Goal: Task Accomplishment & Management: Manage account settings

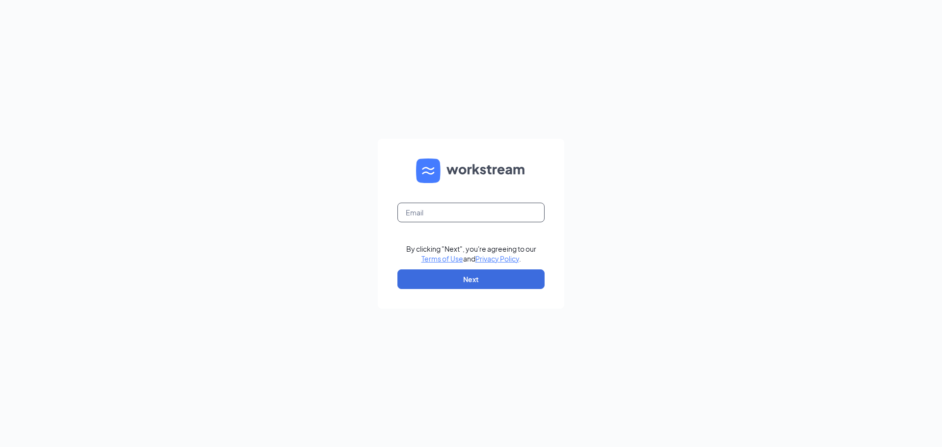
click at [459, 218] on input "text" at bounding box center [470, 213] width 147 height 20
type input "gmhackensack@gmail.com"
click at [453, 270] on button "Next" at bounding box center [470, 279] width 147 height 20
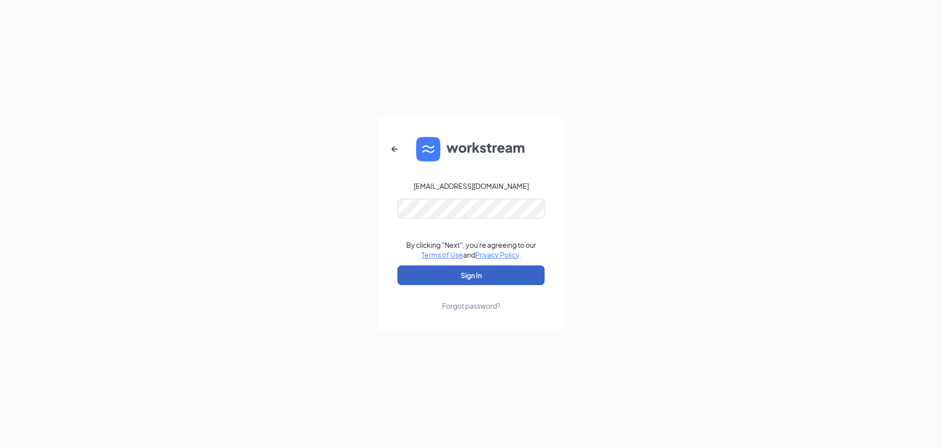
click at [468, 274] on button "Sign In" at bounding box center [470, 275] width 147 height 20
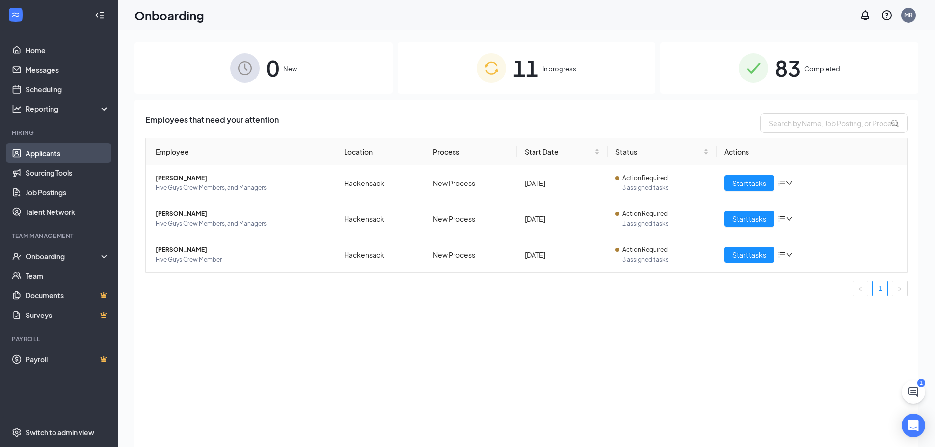
click at [32, 153] on link "Applicants" at bounding box center [68, 153] width 84 height 20
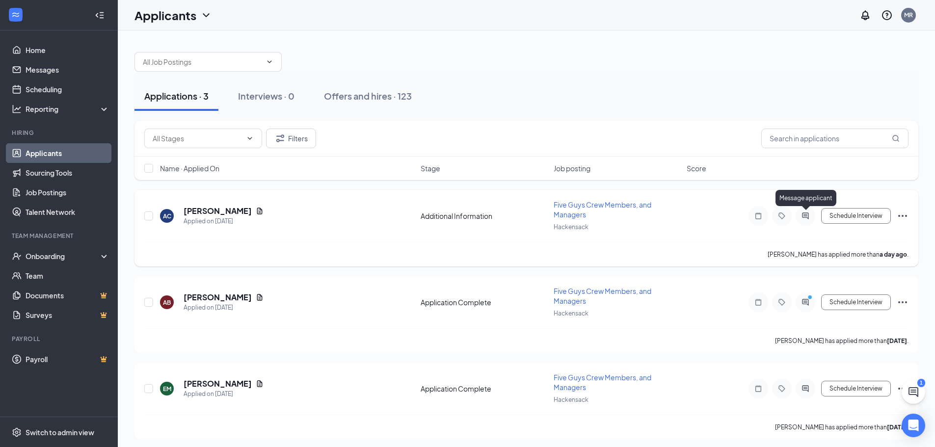
click at [810, 217] on icon "ActiveChat" at bounding box center [805, 216] width 12 height 8
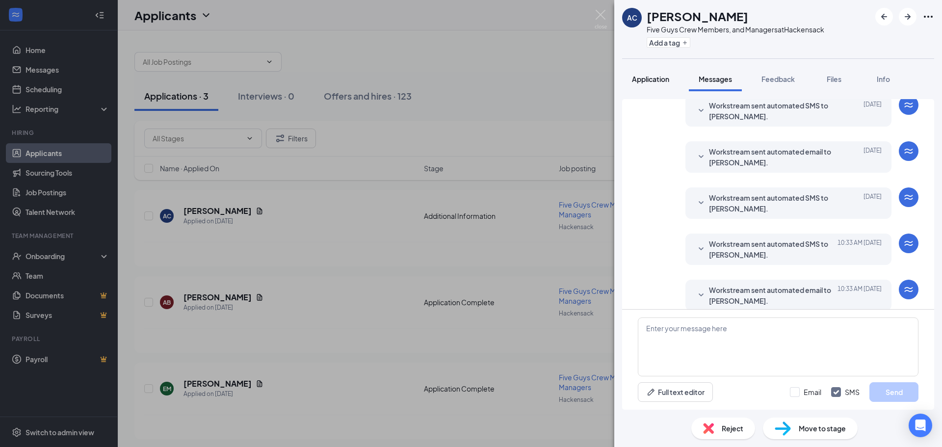
scroll to position [124, 0]
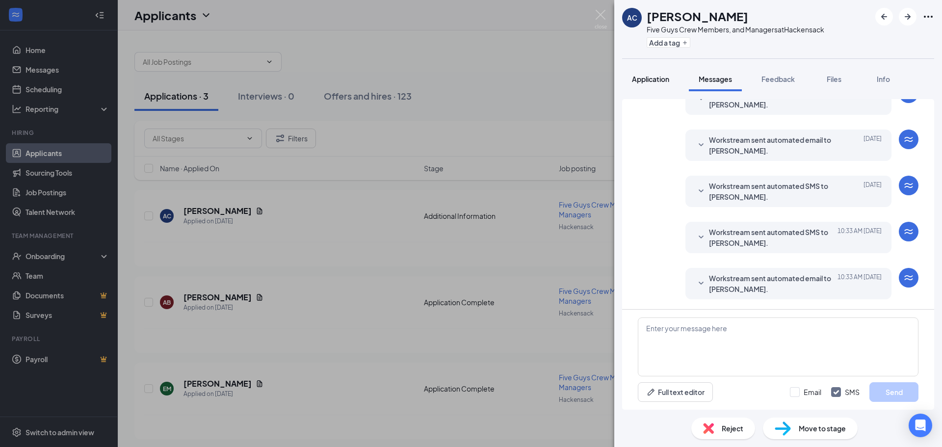
click at [656, 84] on button "Application" at bounding box center [650, 79] width 57 height 25
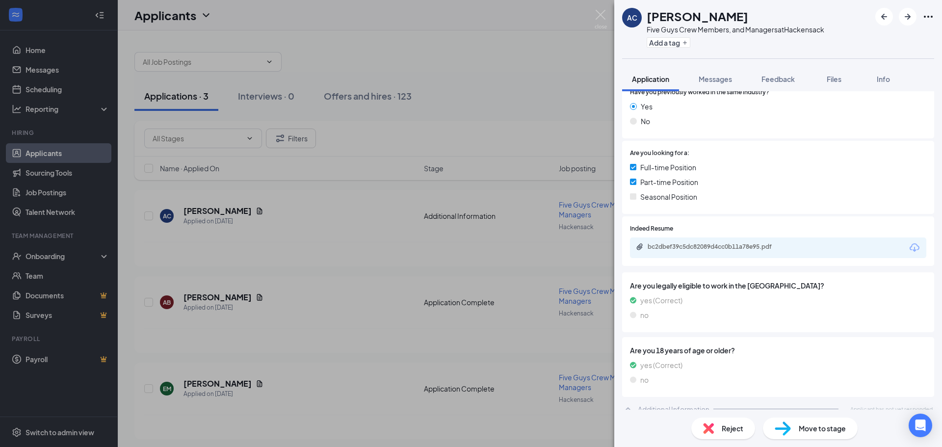
scroll to position [192, 0]
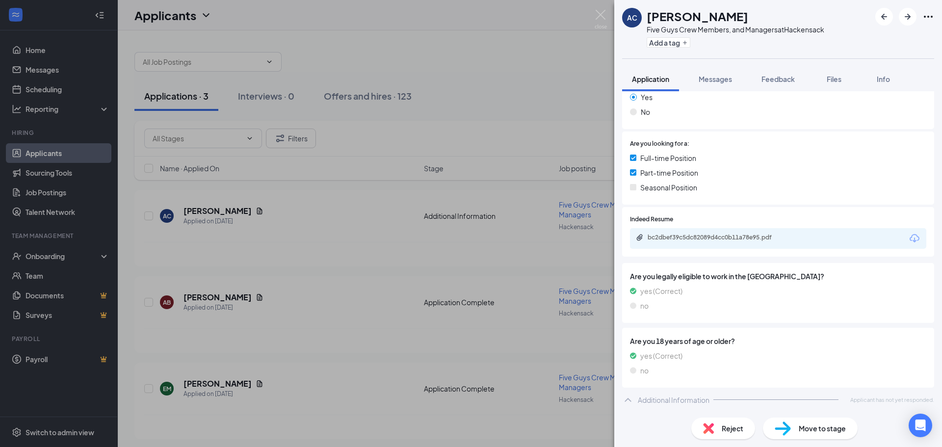
click at [730, 423] on span "Reject" at bounding box center [733, 428] width 22 height 11
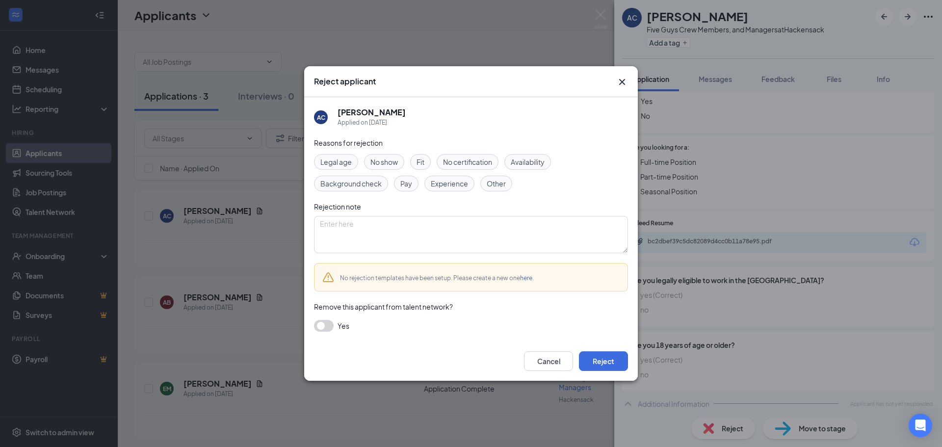
click at [497, 181] on span "Other" at bounding box center [496, 183] width 19 height 11
click at [320, 325] on button "button" at bounding box center [324, 326] width 20 height 12
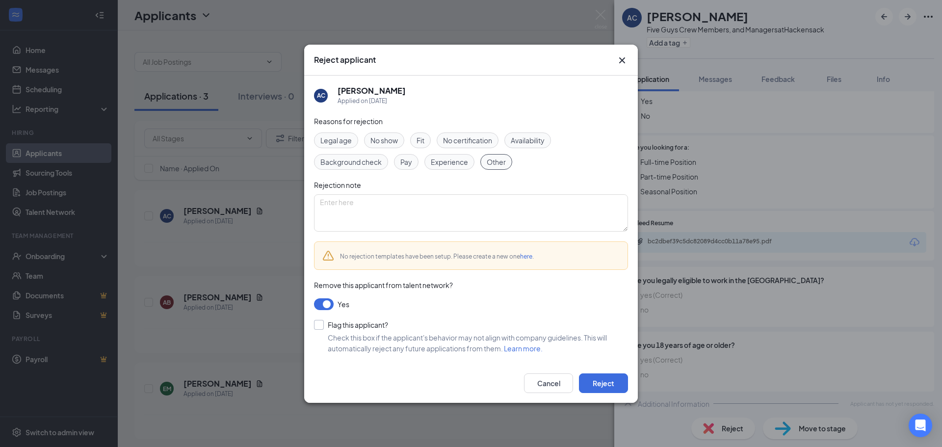
click at [320, 325] on input "Flag this applicant?" at bounding box center [351, 325] width 74 height 10
checkbox input "true"
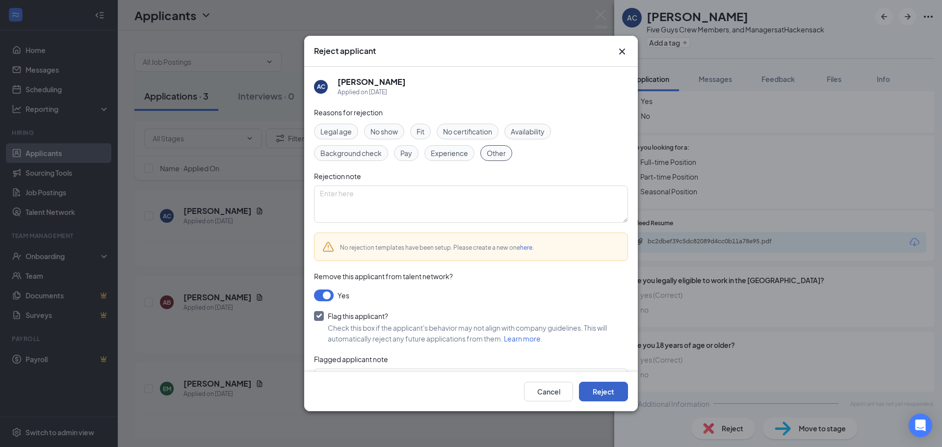
click at [612, 390] on button "Reject" at bounding box center [603, 392] width 49 height 20
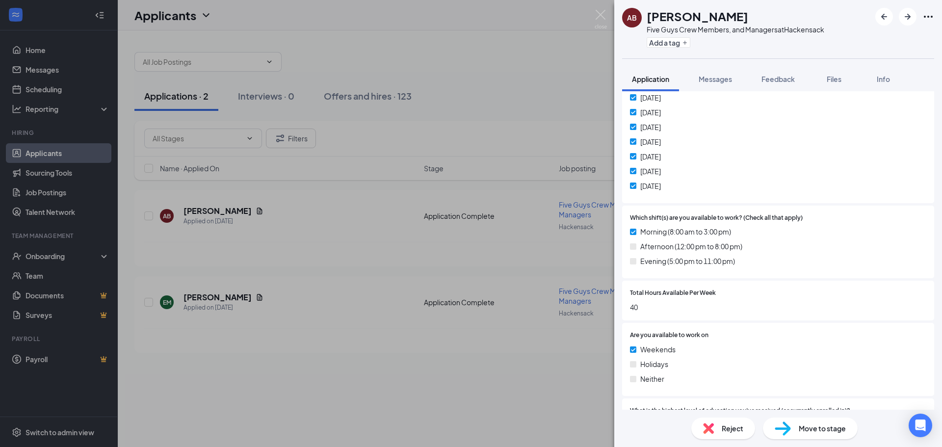
scroll to position [511, 0]
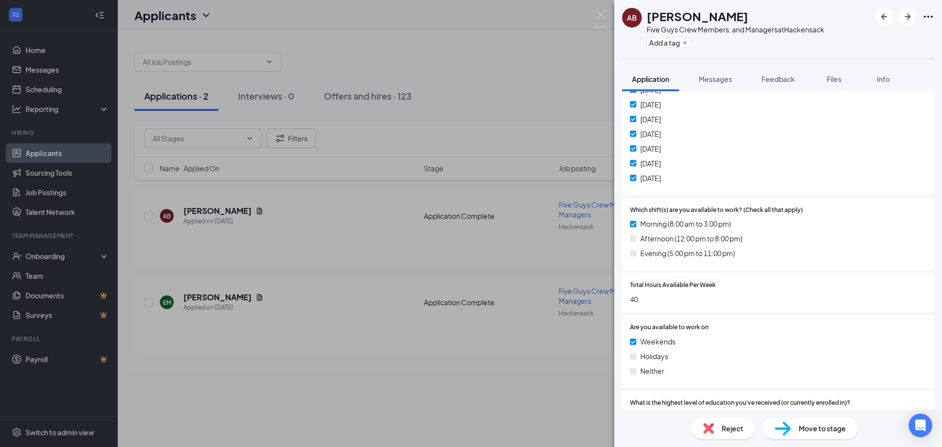
click at [726, 428] on span "Reject" at bounding box center [733, 428] width 22 height 11
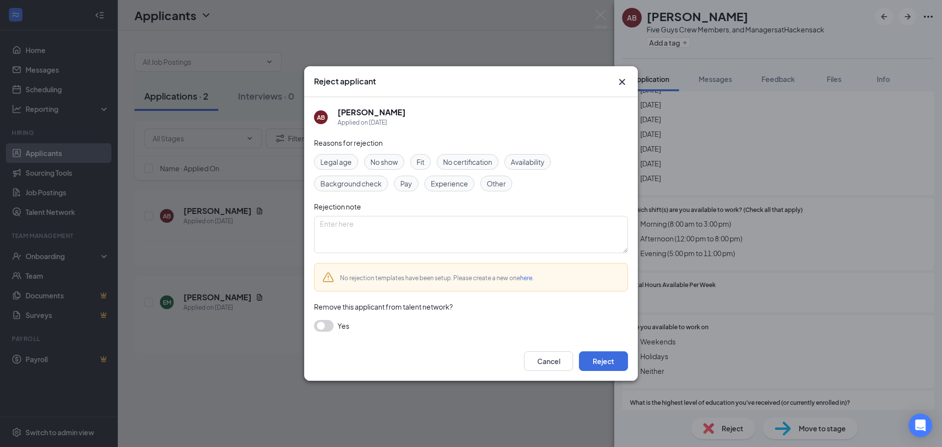
click at [498, 181] on span "Other" at bounding box center [496, 183] width 19 height 11
click at [321, 323] on button "button" at bounding box center [324, 326] width 20 height 12
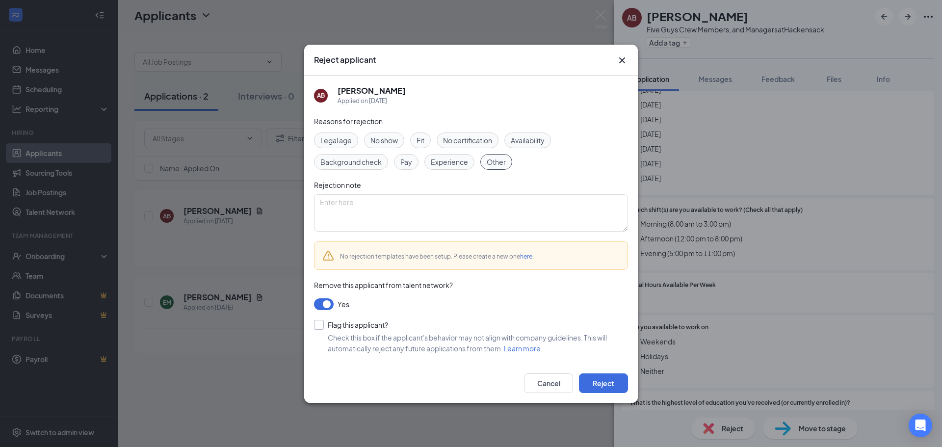
click at [320, 325] on input "Flag this applicant?" at bounding box center [351, 325] width 74 height 10
checkbox input "true"
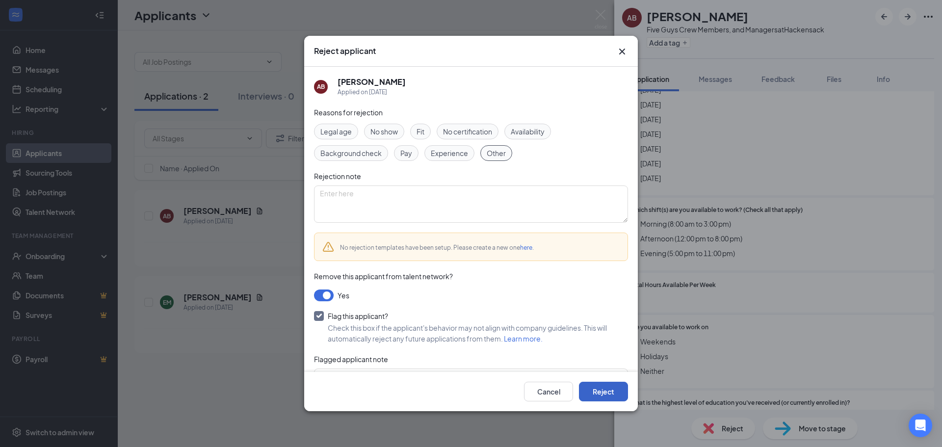
click at [598, 393] on button "Reject" at bounding box center [603, 392] width 49 height 20
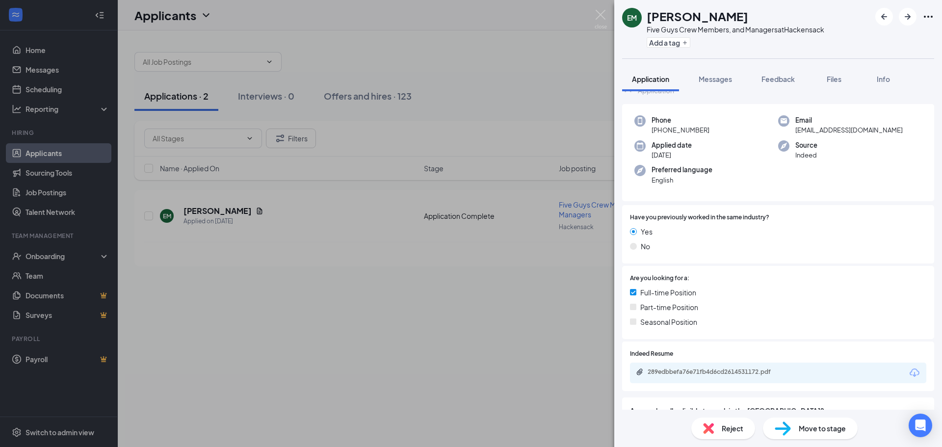
scroll to position [28, 0]
click at [605, 15] on img at bounding box center [601, 19] width 12 height 19
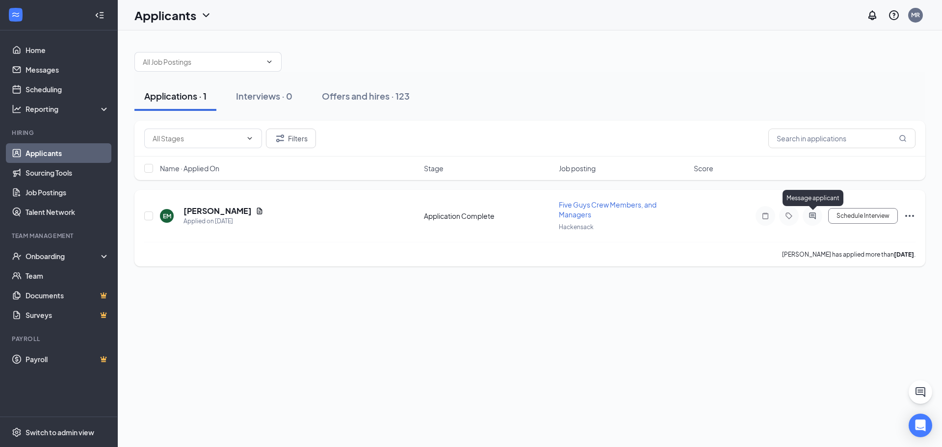
click at [810, 218] on icon "ActiveChat" at bounding box center [813, 216] width 12 height 8
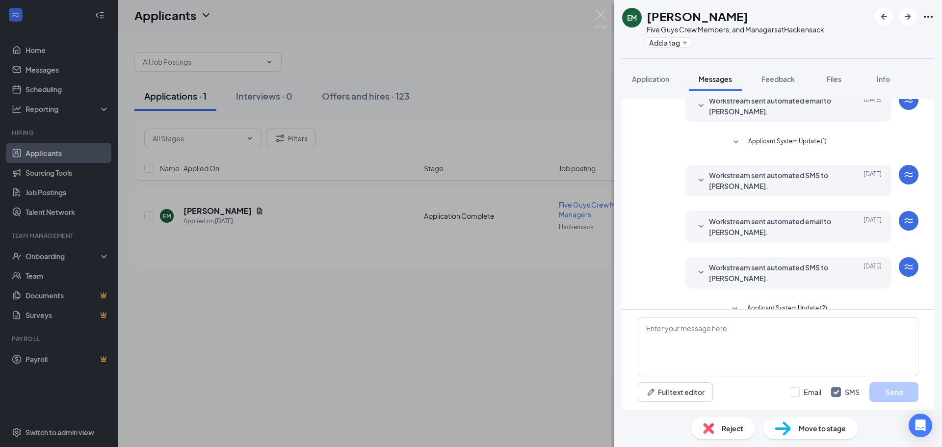
scroll to position [60, 0]
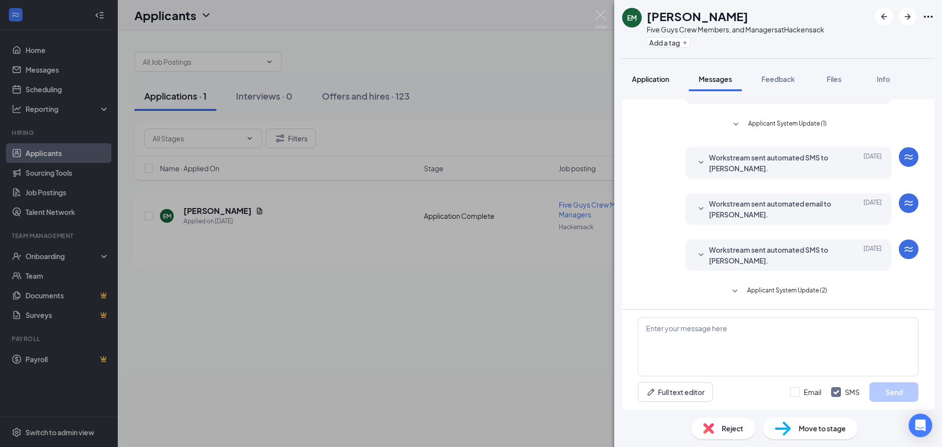
click at [648, 81] on span "Application" at bounding box center [650, 79] width 37 height 9
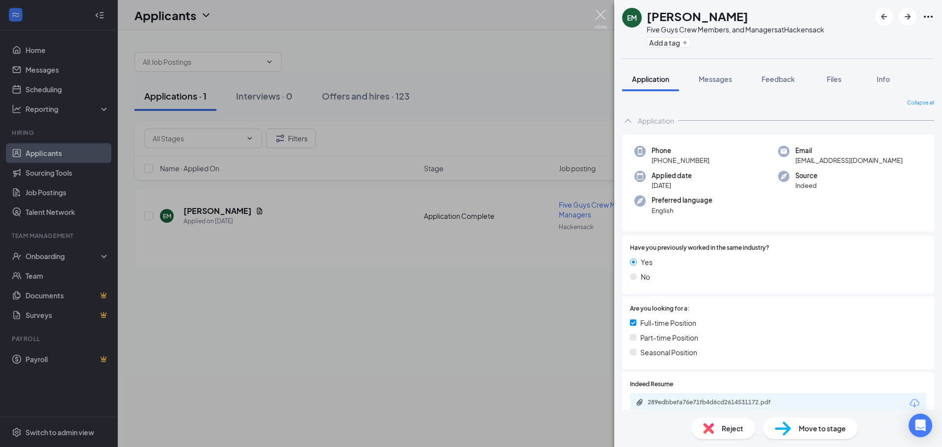
click at [603, 15] on img at bounding box center [601, 19] width 12 height 19
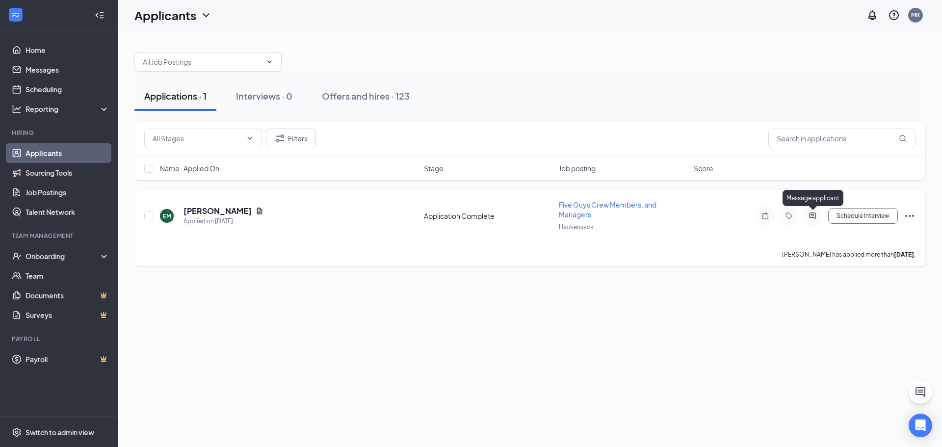
click at [809, 215] on icon "ActiveChat" at bounding box center [813, 216] width 12 height 8
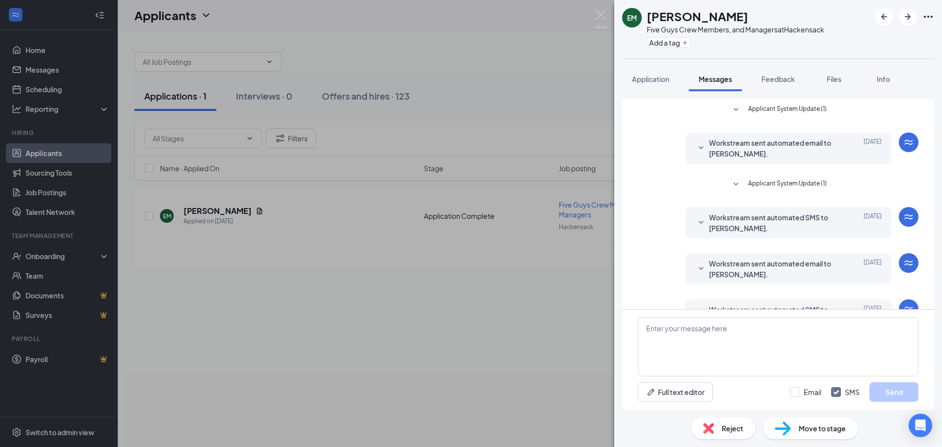
scroll to position [60, 0]
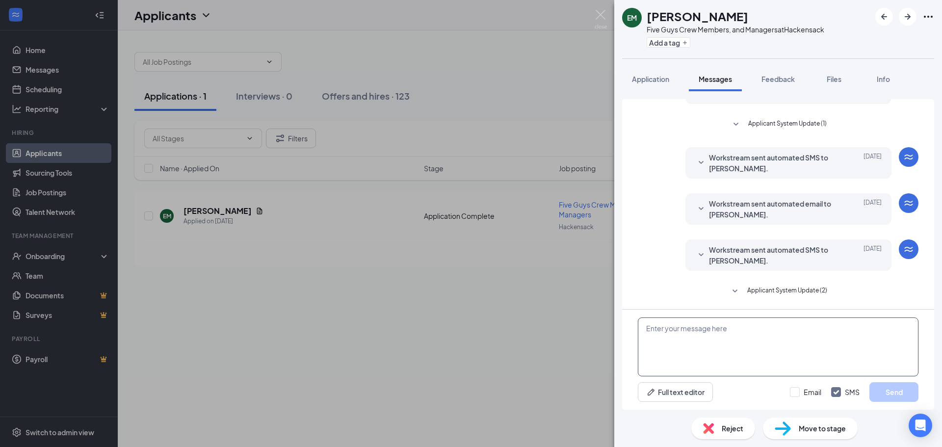
click at [654, 344] on textarea at bounding box center [778, 346] width 281 height 59
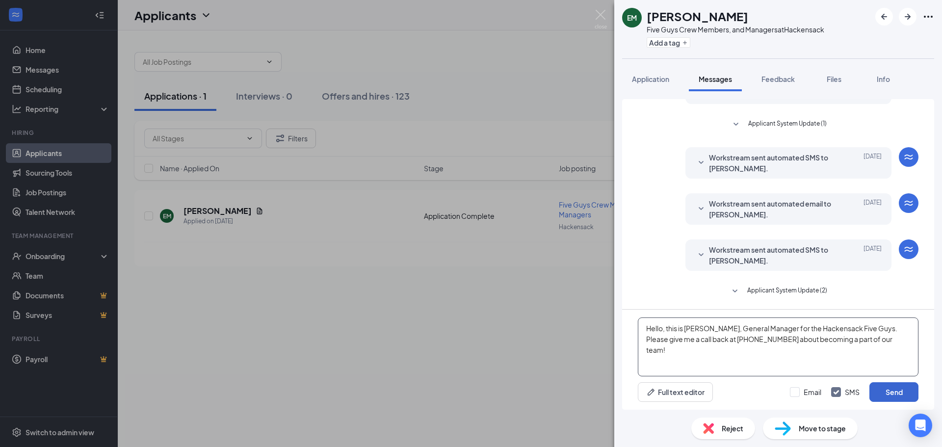
type textarea "Hello, this is [PERSON_NAME], General Manager for the Hackensack Five Guys. Ple…"
click at [903, 389] on button "Send" at bounding box center [893, 392] width 49 height 20
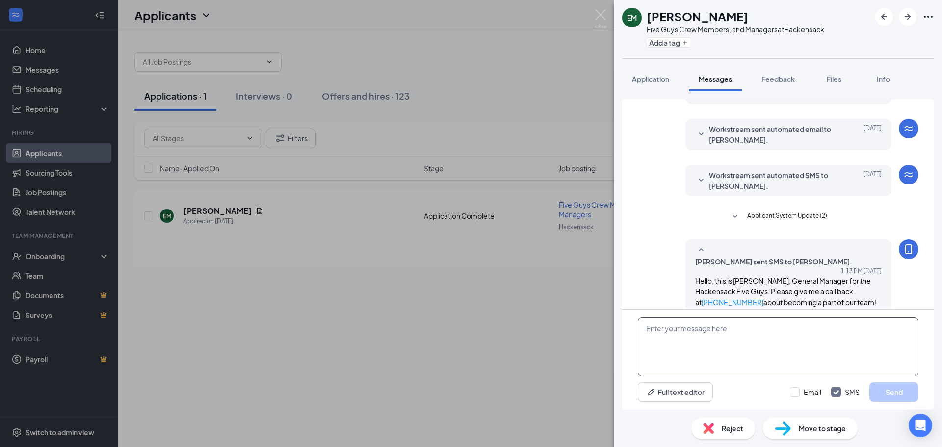
scroll to position [144, 0]
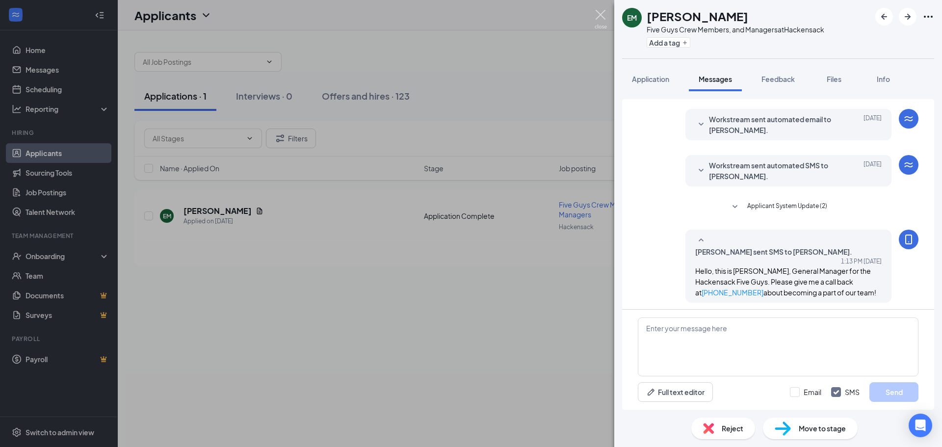
click at [602, 17] on img at bounding box center [601, 19] width 12 height 19
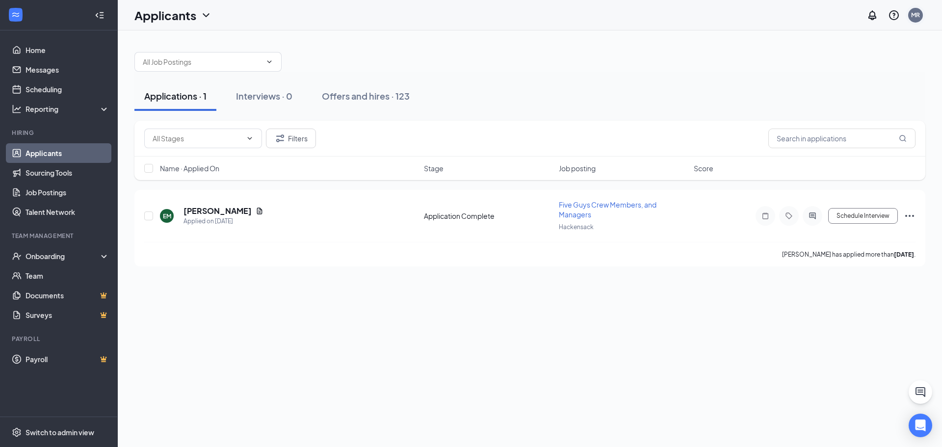
click at [916, 13] on div "MR" at bounding box center [915, 15] width 9 height 8
click at [838, 114] on div "Log out" at bounding box center [865, 110] width 105 height 10
